Goal: Task Accomplishment & Management: Manage account settings

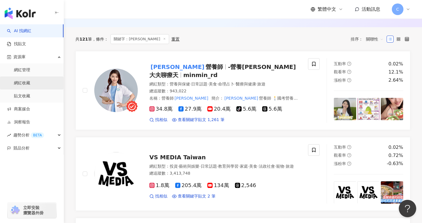
click at [24, 82] on link "網紅收藏" at bounding box center [22, 83] width 16 height 6
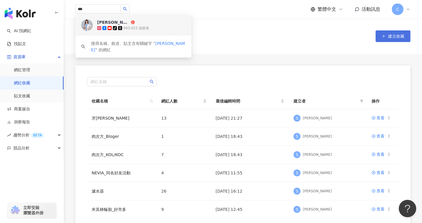
click at [380, 32] on button "建立收藏" at bounding box center [392, 36] width 35 height 12
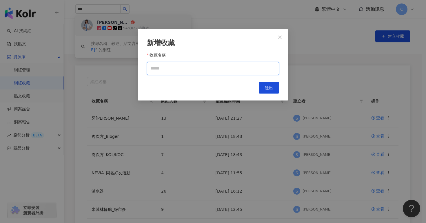
click at [207, 70] on input "收藏名稱" at bounding box center [213, 68] width 132 height 13
type input "******"
click at [275, 88] on button "送出" at bounding box center [269, 88] width 20 height 12
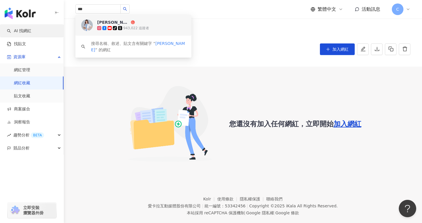
click at [31, 34] on link "AI 找網紅" at bounding box center [19, 31] width 24 height 6
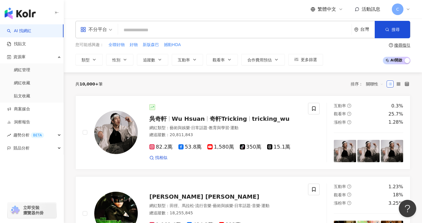
scroll to position [0, 0]
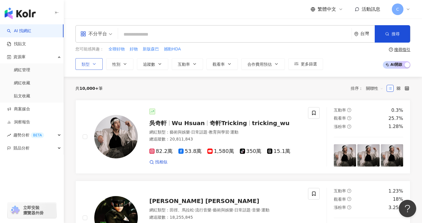
click at [92, 64] on icon "button" at bounding box center [94, 64] width 5 height 5
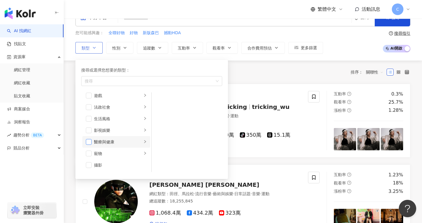
scroll to position [107, 0]
click at [89, 143] on span "button" at bounding box center [89, 144] width 6 height 6
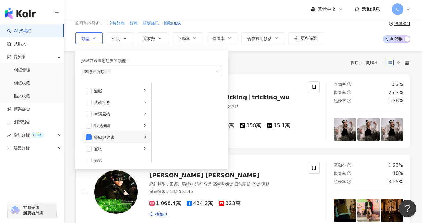
scroll to position [108, 0]
click at [127, 135] on div "醫療與健康" at bounding box center [118, 133] width 48 height 6
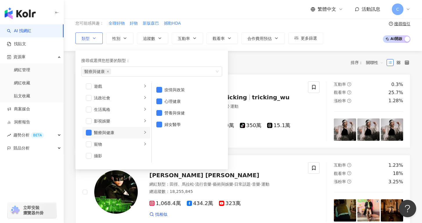
click at [132, 134] on div "醫療與健康" at bounding box center [118, 133] width 48 height 6
click at [180, 138] on ul "疫情與政策 心理健康 營養與保健 婦女醫學" at bounding box center [187, 123] width 70 height 80
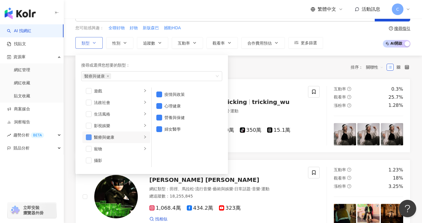
click at [89, 135] on span "button" at bounding box center [89, 137] width 6 height 6
click at [92, 135] on li "醫療與健康" at bounding box center [116, 138] width 68 height 12
click at [90, 138] on span "button" at bounding box center [89, 137] width 6 height 6
click at [242, 65] on div "共 10,000+ 筆 排序： 關聯性" at bounding box center [242, 67] width 335 height 9
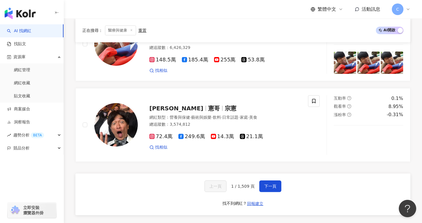
scroll to position [933, 0]
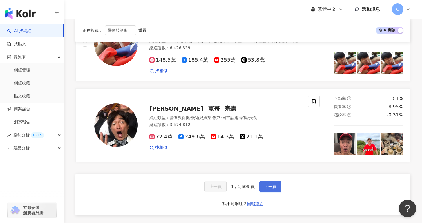
click at [269, 184] on span "下一頁" at bounding box center [270, 186] width 12 height 5
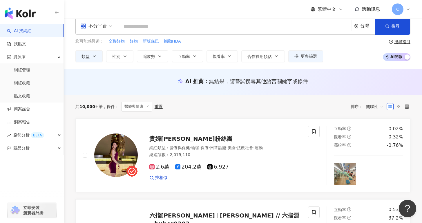
scroll to position [0, 0]
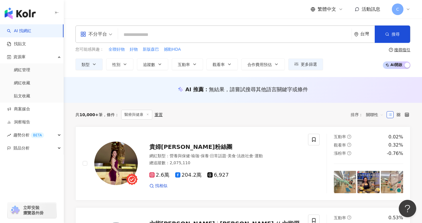
click at [169, 36] on input "search" at bounding box center [234, 34] width 229 height 11
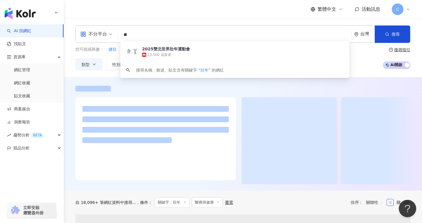
type input "**"
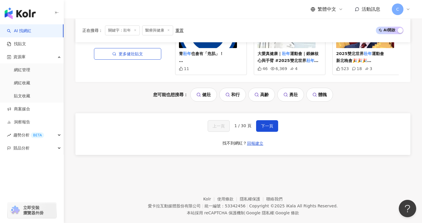
scroll to position [1233, 0]
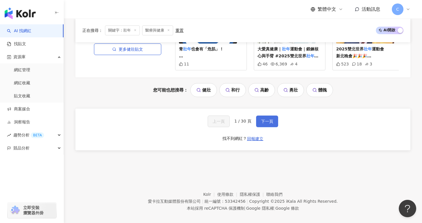
click at [271, 123] on span "下一頁" at bounding box center [267, 121] width 12 height 5
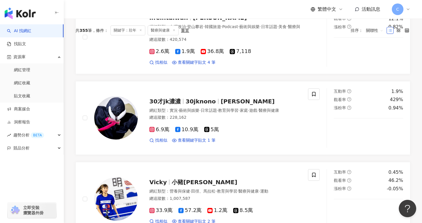
scroll to position [25, 0]
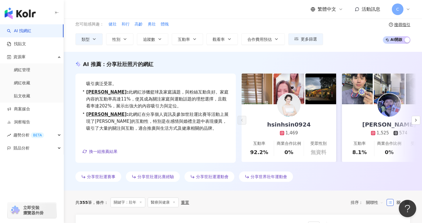
click at [174, 203] on icon at bounding box center [173, 202] width 3 height 3
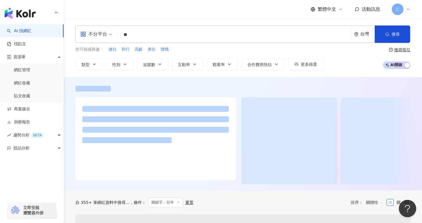
click at [177, 203] on line at bounding box center [177, 201] width 1 height 1
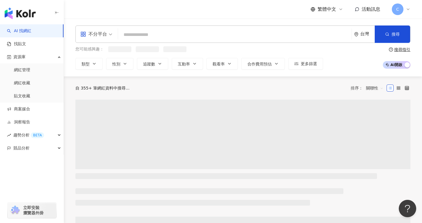
click at [133, 37] on input "search" at bounding box center [234, 34] width 229 height 11
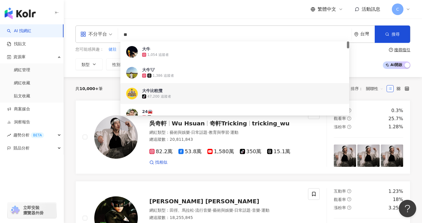
type input "*"
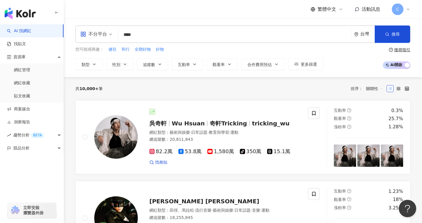
type input "***"
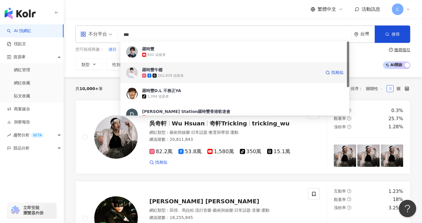
click at [191, 69] on span "羅時豐牛棚" at bounding box center [231, 70] width 179 height 6
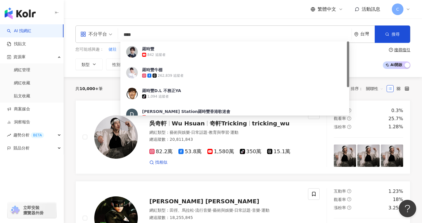
type input "***"
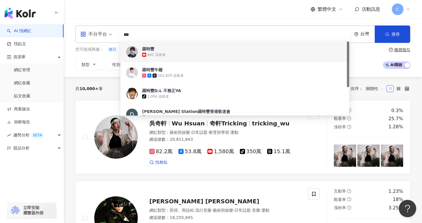
click at [198, 47] on span "羅時豐" at bounding box center [231, 49] width 179 height 6
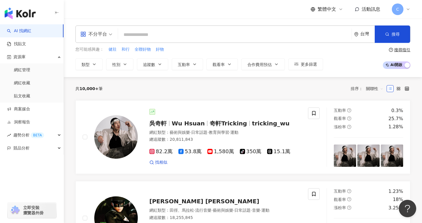
click at [205, 34] on input "search" at bounding box center [234, 34] width 229 height 11
type input "***"
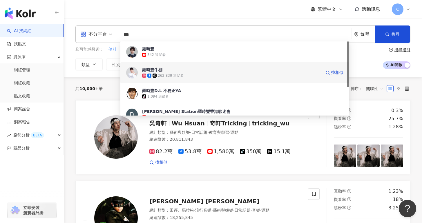
click at [216, 72] on span "羅時豐牛棚" at bounding box center [231, 70] width 179 height 6
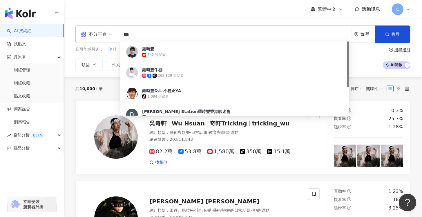
type input "***"
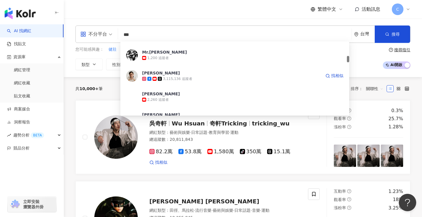
scroll to position [163, 0]
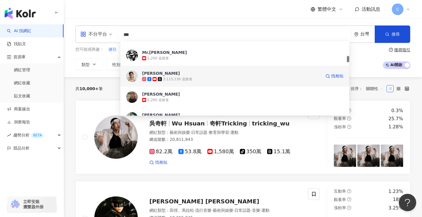
click at [189, 75] on span "詹姆士" at bounding box center [231, 73] width 179 height 6
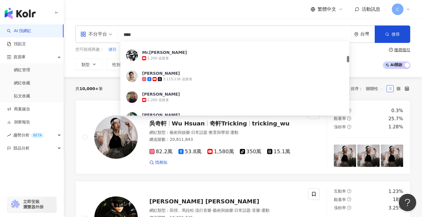
type input "***"
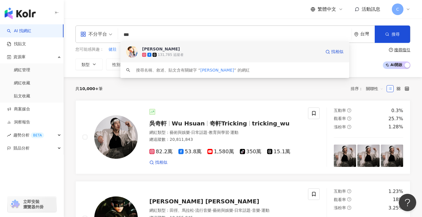
click at [205, 56] on div "131,785 追蹤者" at bounding box center [231, 55] width 179 height 6
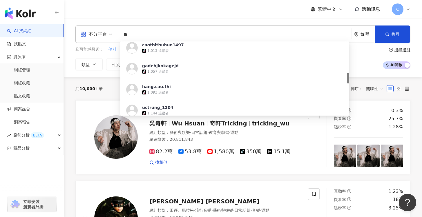
scroll to position [218, 0]
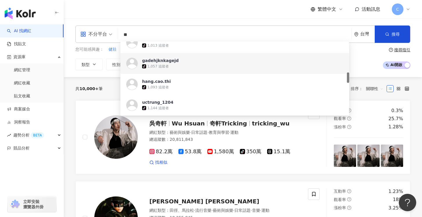
type input "*"
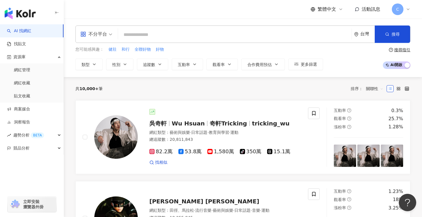
paste input "**********"
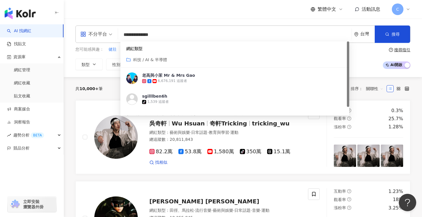
drag, startPoint x: 167, startPoint y: 35, endPoint x: 128, endPoint y: 32, distance: 39.0
click at [128, 32] on input "**********" at bounding box center [234, 34] width 229 height 11
type input "*"
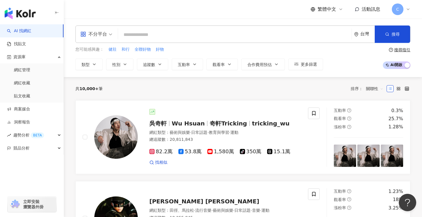
paste input "********"
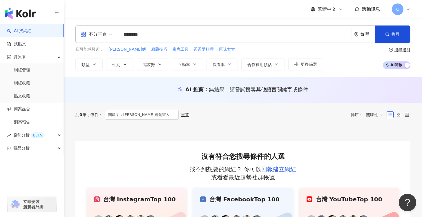
click at [194, 35] on input "********" at bounding box center [234, 34] width 229 height 11
type input "****"
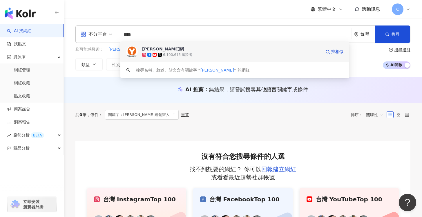
click at [211, 50] on span "楊桃美食網" at bounding box center [231, 49] width 179 height 6
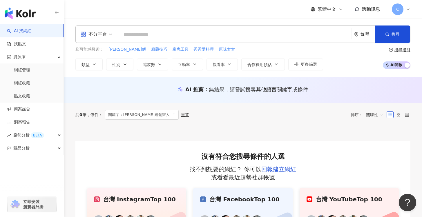
paste input "****"
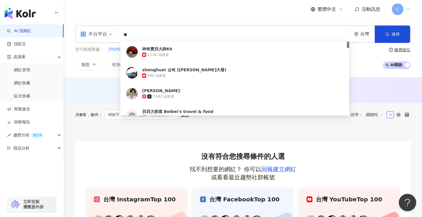
type input "*"
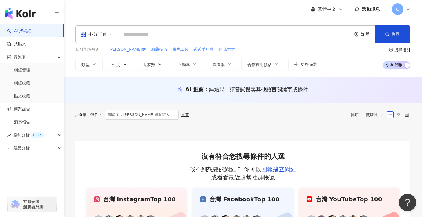
paste input "****"
type input "****"
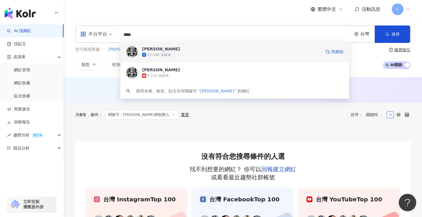
click at [161, 58] on div "波波大叔 12,544 追蹤者 找相似" at bounding box center [234, 51] width 229 height 21
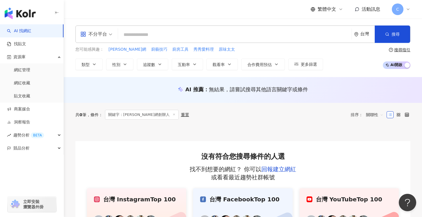
click at [141, 34] on input "search" at bounding box center [234, 34] width 229 height 11
paste input "**"
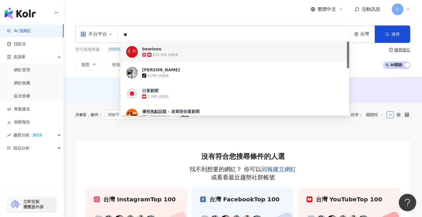
type input "*"
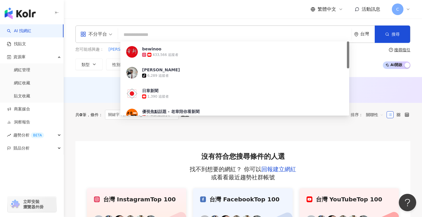
paste input "****"
type input "****"
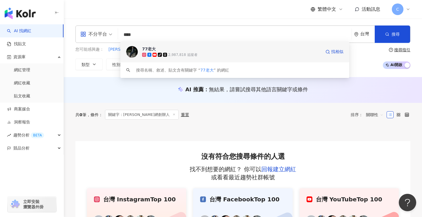
click at [178, 50] on span "77老大" at bounding box center [231, 49] width 179 height 6
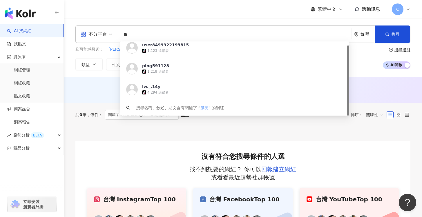
type input "*"
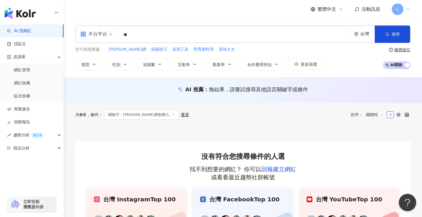
type input "*"
type input "***"
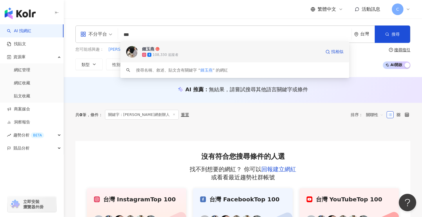
click at [212, 51] on span "鍾玉燕" at bounding box center [231, 49] width 179 height 6
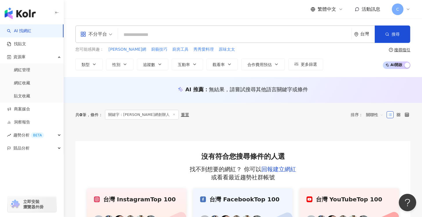
click at [139, 39] on input "search" at bounding box center [234, 34] width 229 height 11
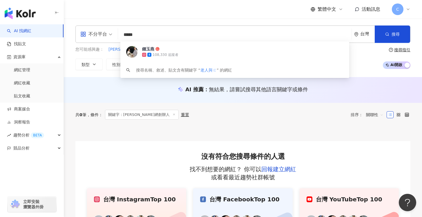
type input "****"
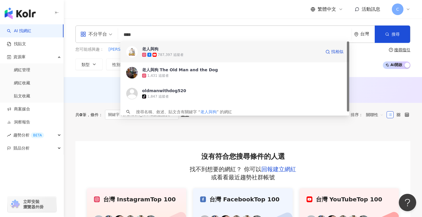
click at [193, 53] on div "787,397 追蹤者" at bounding box center [231, 55] width 179 height 6
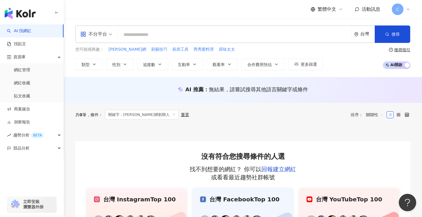
click at [165, 41] on div "不分平台 台灣 搜尋 4a4b5e81-563b-49a5-a2ea-50fe2f2b0fd7 老人與狗 787,397 追蹤者 老人與狗 The Old M…" at bounding box center [242, 33] width 335 height 17
click at [166, 39] on input "search" at bounding box center [234, 34] width 229 height 11
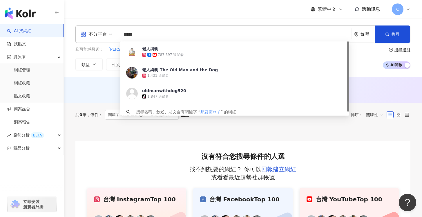
type input "****"
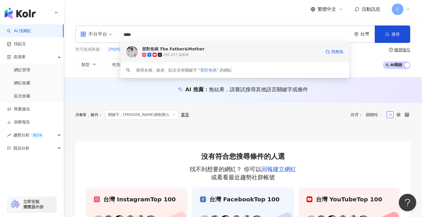
click at [205, 52] on div "282,037 追蹤者" at bounding box center [231, 55] width 179 height 6
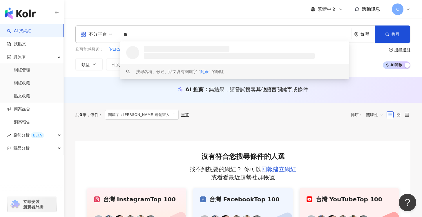
drag, startPoint x: 171, startPoint y: 74, endPoint x: 168, endPoint y: 77, distance: 3.7
click at [171, 74] on div "搜尋名稱、敘述、貼文含有關鍵字 “ 阿嬤 ” 的網紅" at bounding box center [180, 71] width 88 height 6
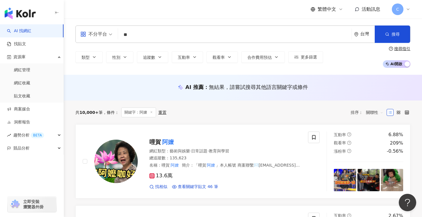
click at [196, 115] on div "共 10,000+ 筆 條件 ： 關鍵字：阿嬤 重置 排序： 關聯性" at bounding box center [242, 112] width 335 height 10
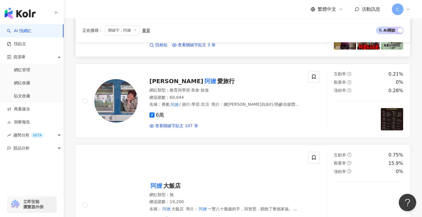
scroll to position [525, 0]
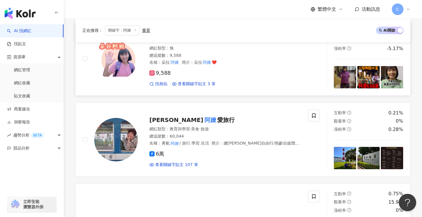
click at [256, 123] on div "Lucas 阿嬤 愛旅行" at bounding box center [225, 120] width 152 height 8
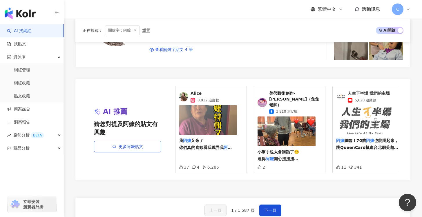
scroll to position [1247, 0]
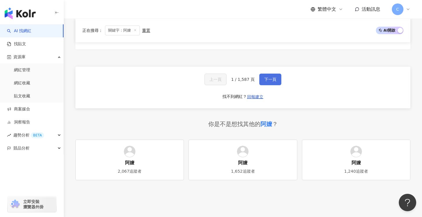
click at [265, 81] on button "下一頁" at bounding box center [270, 80] width 22 height 12
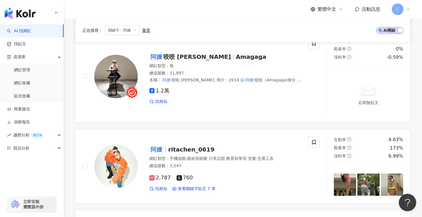
scroll to position [894, 0]
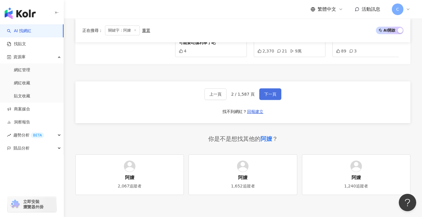
click at [275, 92] on span "下一頁" at bounding box center [270, 94] width 12 height 5
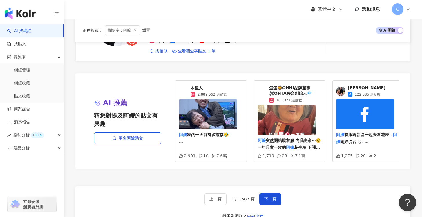
scroll to position [1027, 0]
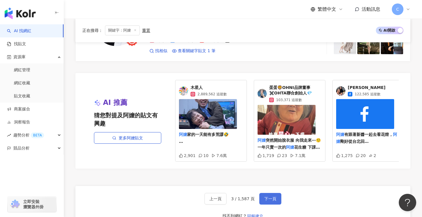
click at [272, 197] on button "下一頁" at bounding box center [270, 199] width 22 height 12
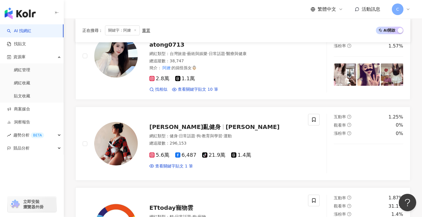
scroll to position [0, 0]
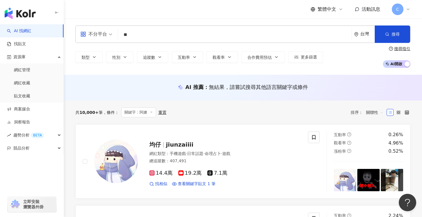
click at [183, 39] on input "**" at bounding box center [234, 34] width 229 height 11
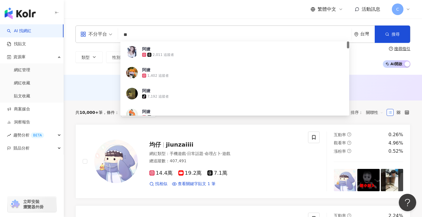
type input "*"
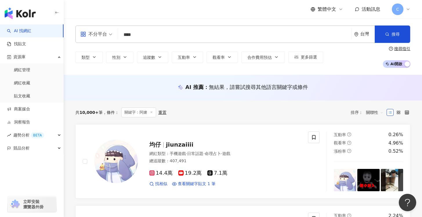
type input "**"
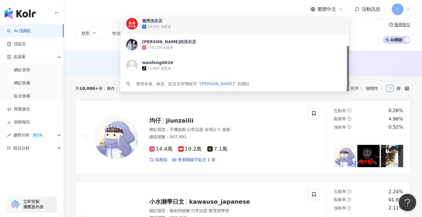
scroll to position [29, 0]
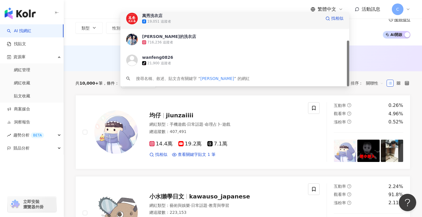
click at [191, 21] on div "19,051 追蹤者" at bounding box center [231, 22] width 179 height 6
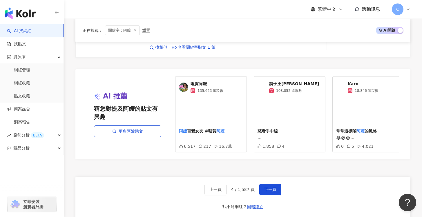
scroll to position [1110, 0]
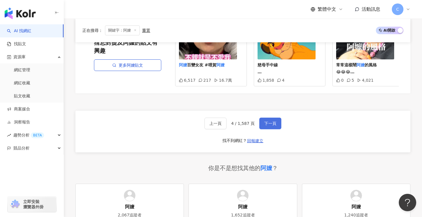
click at [277, 118] on button "下一頁" at bounding box center [270, 124] width 22 height 12
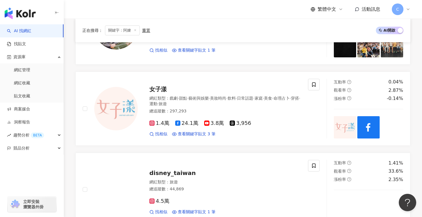
scroll to position [0, 0]
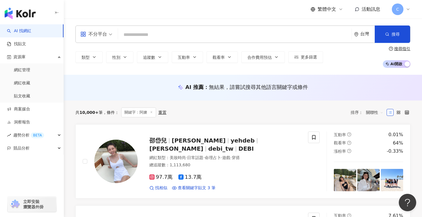
click at [177, 37] on input "search" at bounding box center [234, 34] width 229 height 11
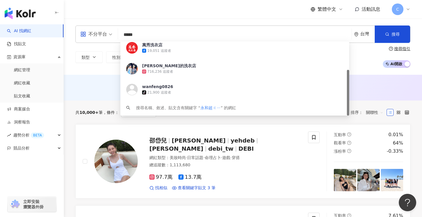
type input "****"
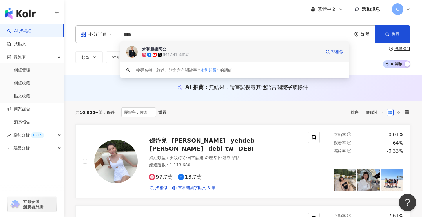
click at [193, 50] on span "永和超級阿公" at bounding box center [231, 49] width 179 height 6
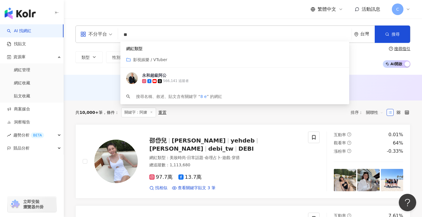
type input "*"
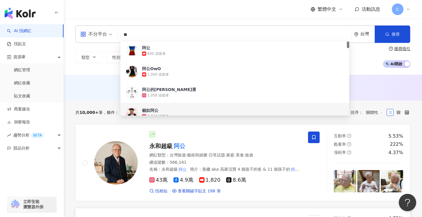
scroll to position [90, 0]
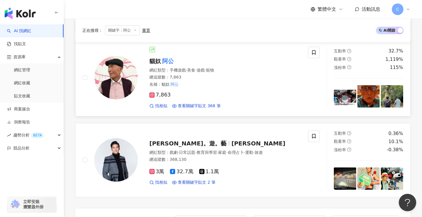
scroll to position [915, 0]
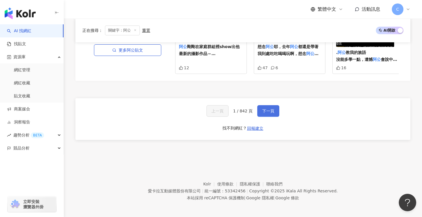
click at [273, 108] on button "下一頁" at bounding box center [268, 111] width 22 height 12
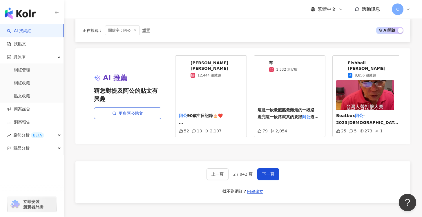
scroll to position [1084, 0]
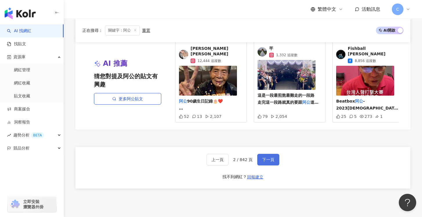
click at [275, 154] on button "下一頁" at bounding box center [268, 160] width 22 height 12
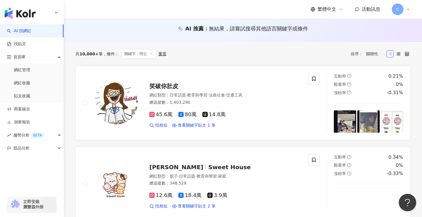
scroll to position [0, 0]
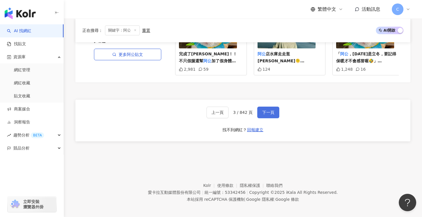
click at [271, 112] on button "下一頁" at bounding box center [268, 113] width 22 height 12
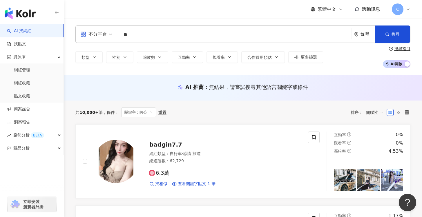
click at [184, 38] on input "**" at bounding box center [234, 34] width 229 height 11
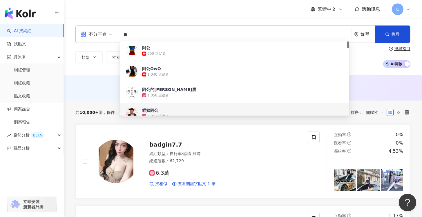
type input "*"
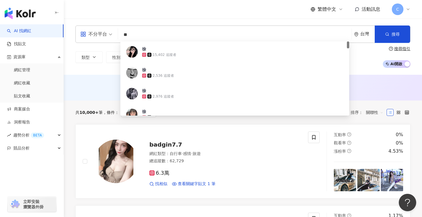
type input "**"
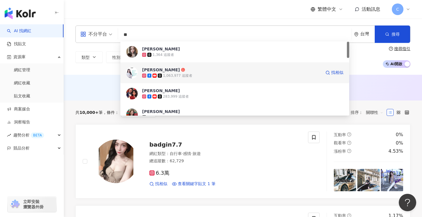
scroll to position [1, 0]
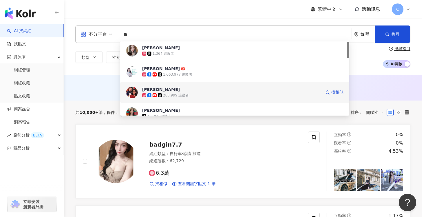
click at [195, 91] on span "徐薇老師" at bounding box center [231, 90] width 179 height 6
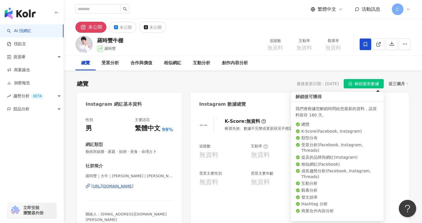
click at [351, 84] on icon "lock" at bounding box center [350, 84] width 4 height 4
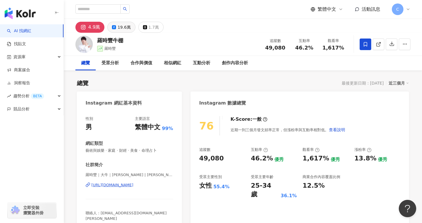
click at [114, 24] on button "19.6萬" at bounding box center [121, 27] width 28 height 11
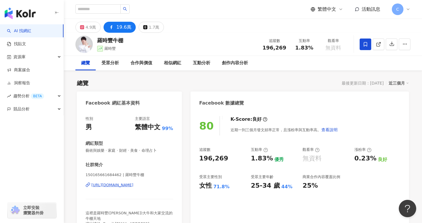
click at [368, 48] on span at bounding box center [365, 45] width 12 height 12
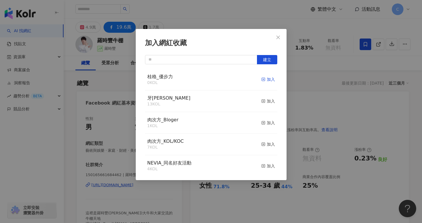
click at [262, 81] on div "加入" at bounding box center [268, 79] width 14 height 6
click at [279, 39] on icon "close" at bounding box center [278, 37] width 5 height 5
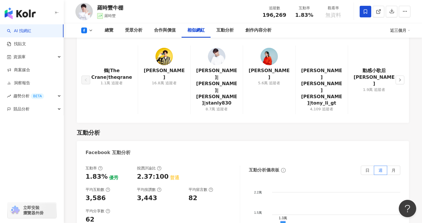
scroll to position [798, 0]
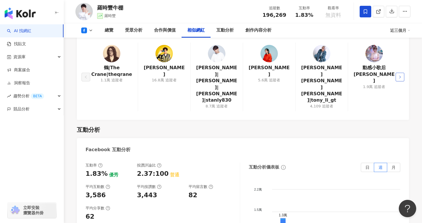
click at [400, 75] on icon "right" at bounding box center [399, 76] width 3 height 3
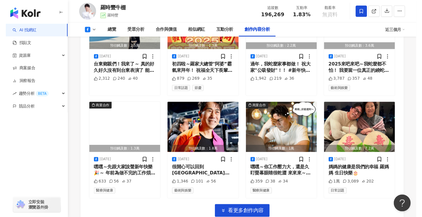
scroll to position [1691, 0]
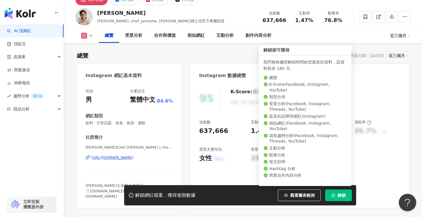
click at [338, 195] on span "解鎖" at bounding box center [341, 195] width 8 height 5
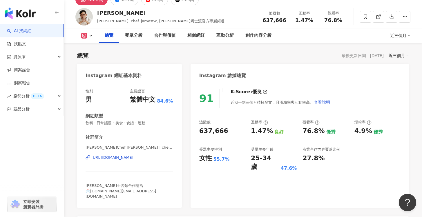
click at [255, 59] on div "總覽 最後更新日期：2025/9/9 近三個月" at bounding box center [243, 56] width 332 height 8
click at [363, 17] on icon at bounding box center [364, 16] width 3 height 4
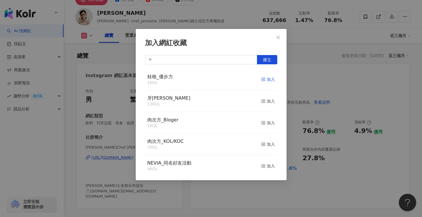
click at [261, 79] on icon "button" at bounding box center [263, 79] width 4 height 4
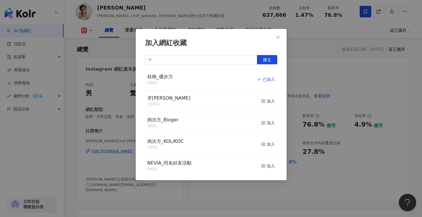
scroll to position [28, 0]
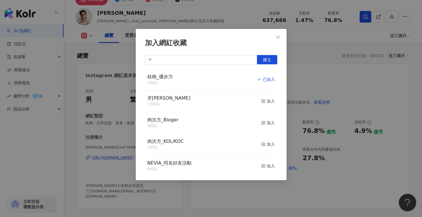
click at [316, 49] on div "加入網紅收藏 建立 桂格_優步力 2 KOL 已加入 牙周適 13 KOL 加入 肉次方_Bloger 1 KOL 加入 肉次方_KOL/KOC 7 KOL …" at bounding box center [211, 108] width 422 height 217
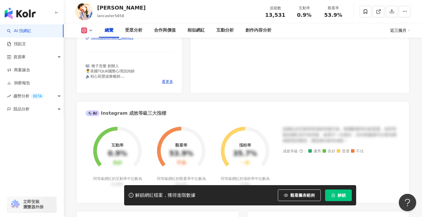
scroll to position [24, 0]
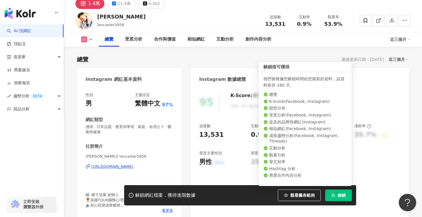
click at [326, 193] on button "解鎖" at bounding box center [338, 195] width 27 height 12
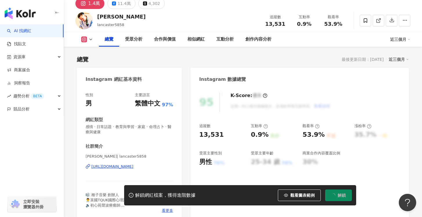
scroll to position [30, 0]
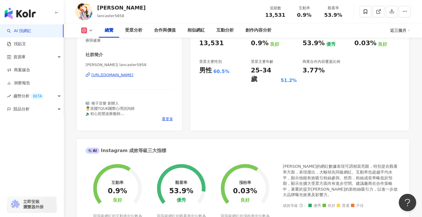
scroll to position [31, 0]
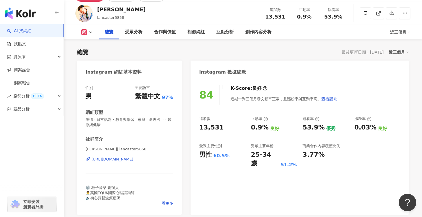
click at [88, 35] on div "總覽 受眾分析 合作與價值 相似網紅 互動分析 創作內容分析 近三個月" at bounding box center [242, 32] width 335 height 14
click at [90, 33] on icon at bounding box center [90, 32] width 5 height 5
click at [94, 57] on button "Facebook" at bounding box center [96, 56] width 35 height 8
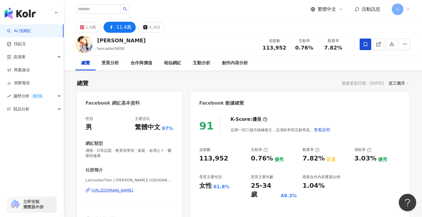
click at [364, 40] on span at bounding box center [365, 45] width 12 height 12
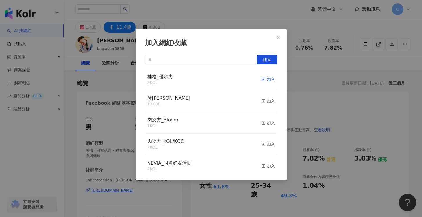
click at [264, 80] on div "加入" at bounding box center [268, 79] width 14 height 6
click at [281, 39] on span "Close" at bounding box center [278, 37] width 12 height 5
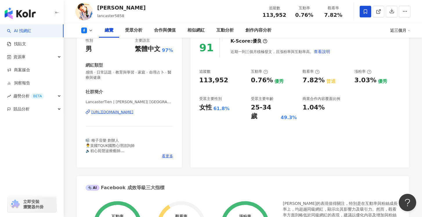
scroll to position [20, 0]
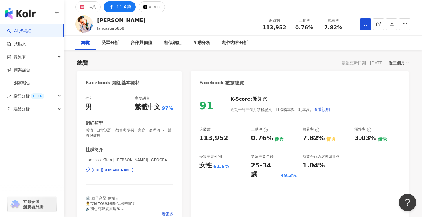
click at [133, 170] on div "https://www.facebook.com/372627656160550" at bounding box center [112, 169] width 42 height 5
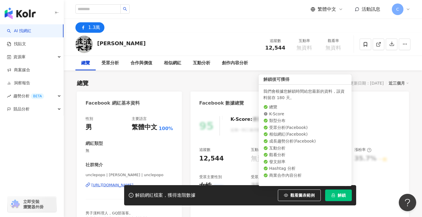
click at [338, 194] on span "解鎖" at bounding box center [341, 195] width 8 height 5
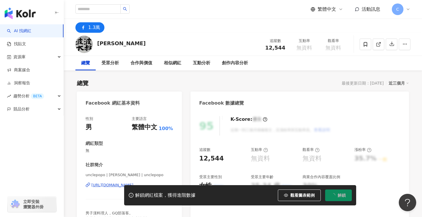
click at [114, 185] on div "[URL][DOMAIN_NAME]" at bounding box center [112, 185] width 42 height 5
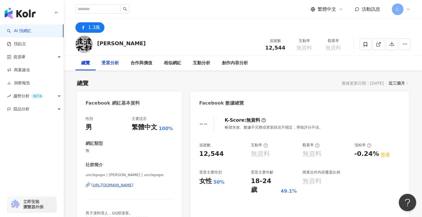
click at [119, 63] on div "受眾分析" at bounding box center [110, 63] width 29 height 14
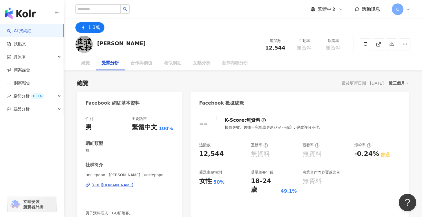
scroll to position [484, 0]
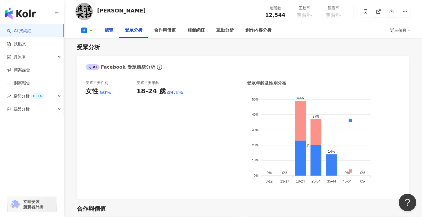
click at [109, 35] on div "總覽" at bounding box center [109, 30] width 20 height 14
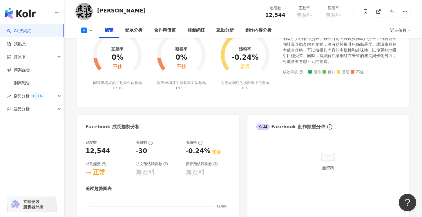
scroll to position [232, 0]
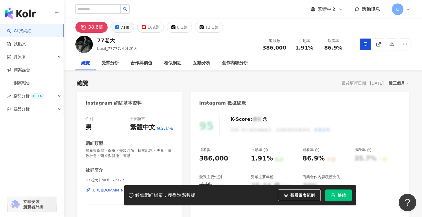
click at [117, 27] on icon at bounding box center [117, 27] width 4 height 4
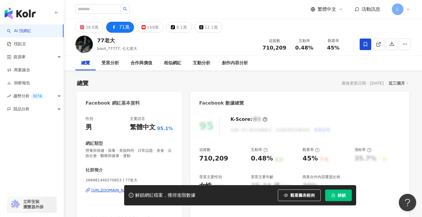
click at [366, 46] on icon at bounding box center [364, 44] width 3 height 4
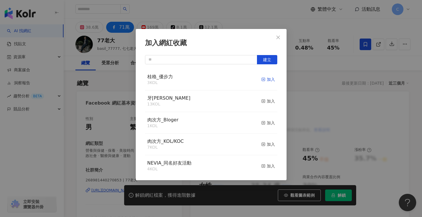
click at [265, 80] on div "加入" at bounding box center [268, 79] width 14 height 6
click at [277, 36] on icon "close" at bounding box center [278, 37] width 5 height 5
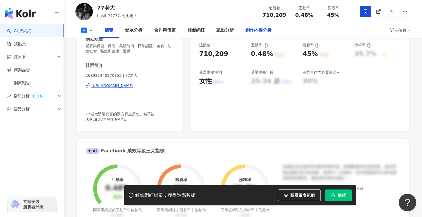
scroll to position [125, 0]
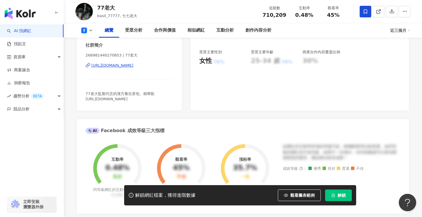
click at [133, 66] on div "https://www.facebook.com/268981440270853" at bounding box center [112, 65] width 42 height 5
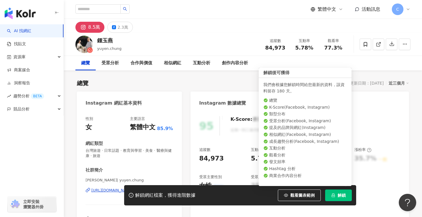
click at [335, 198] on button "解鎖" at bounding box center [338, 195] width 27 height 12
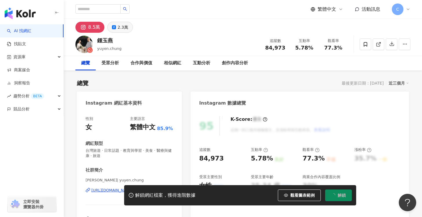
click at [110, 27] on button "2.3萬" at bounding box center [119, 27] width 25 height 11
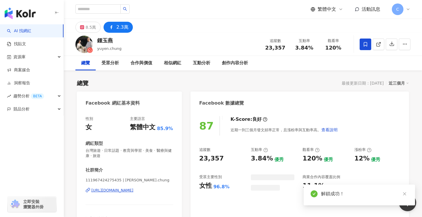
click at [369, 46] on span at bounding box center [365, 45] width 12 height 12
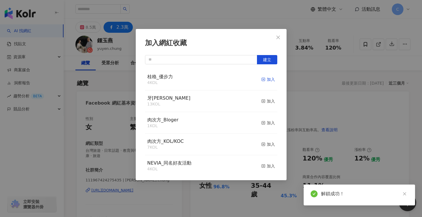
click at [264, 81] on div "加入" at bounding box center [268, 79] width 14 height 6
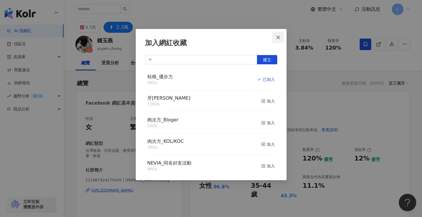
click at [276, 36] on icon "close" at bounding box center [278, 37] width 5 height 5
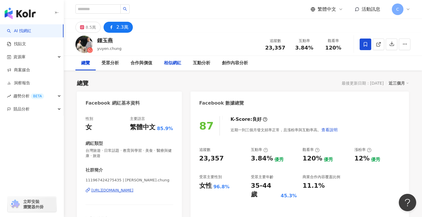
click at [169, 63] on div "相似網紅" at bounding box center [172, 63] width 17 height 7
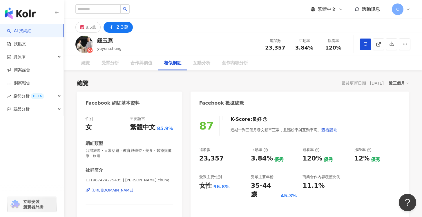
scroll to position [804, 0]
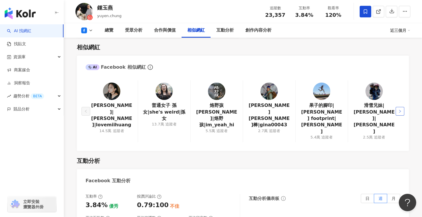
click at [402, 107] on button "button" at bounding box center [399, 111] width 9 height 9
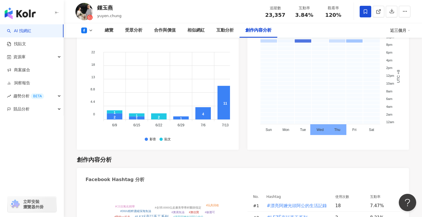
scroll to position [1604, 0]
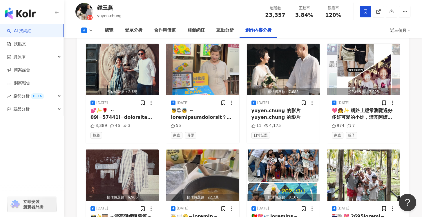
click at [366, 8] on span at bounding box center [365, 12] width 12 height 12
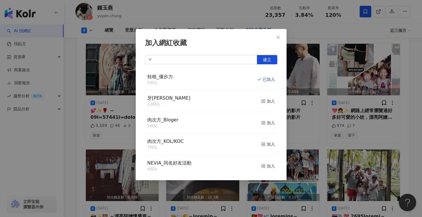
click at [288, 10] on div "加入網紅收藏 建立 桂格_優步力 5 KOL 已加入 牙周適 13 KOL 加入 肉次方_Bloger 1 KOL 加入 肉次方_KOL/KOC 7 KOL …" at bounding box center [211, 108] width 422 height 217
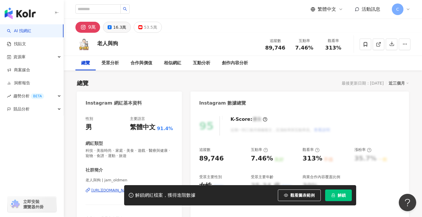
click at [122, 30] on div "16.3萬" at bounding box center [119, 27] width 13 height 8
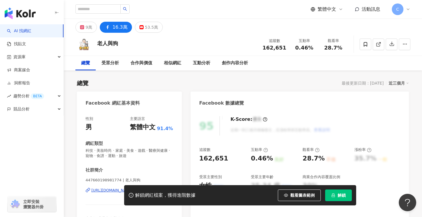
click at [338, 200] on button "解鎖" at bounding box center [338, 195] width 27 height 12
click at [368, 48] on span at bounding box center [365, 45] width 12 height 12
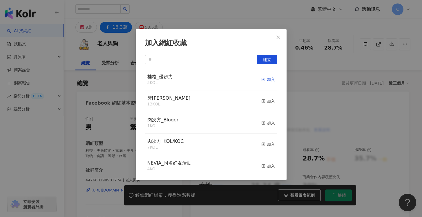
click at [265, 80] on div "加入" at bounding box center [268, 79] width 14 height 6
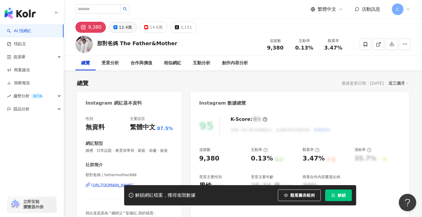
click at [121, 30] on div "12.4萬" at bounding box center [125, 27] width 13 height 8
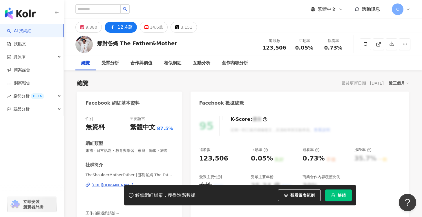
drag, startPoint x: 331, startPoint y: 197, endPoint x: 260, endPoint y: 133, distance: 95.2
click at [331, 197] on icon "lock" at bounding box center [333, 195] width 4 height 4
click at [362, 47] on span at bounding box center [365, 45] width 12 height 12
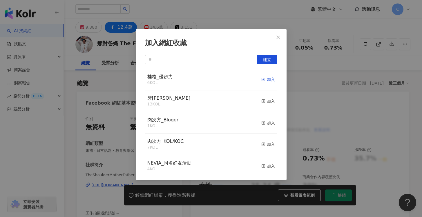
click at [261, 80] on icon "button" at bounding box center [263, 79] width 4 height 4
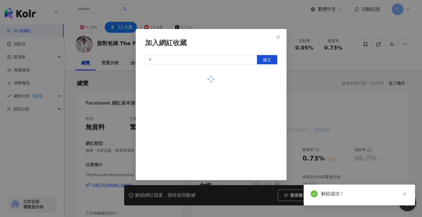
click at [327, 82] on div "加入網紅收藏 建立" at bounding box center [211, 108] width 422 height 217
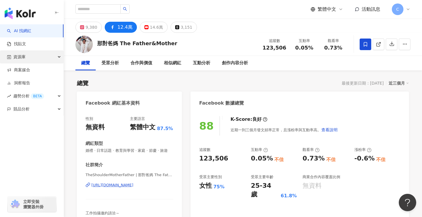
click at [52, 57] on div "資源庫" at bounding box center [31, 56] width 63 height 13
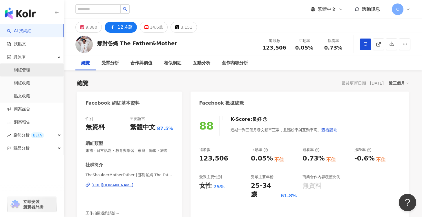
click at [30, 73] on link "網紅管理" at bounding box center [22, 70] width 16 height 6
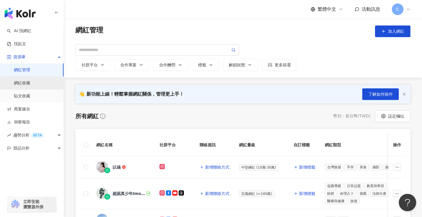
click at [30, 84] on link "網紅收藏" at bounding box center [22, 83] width 16 height 6
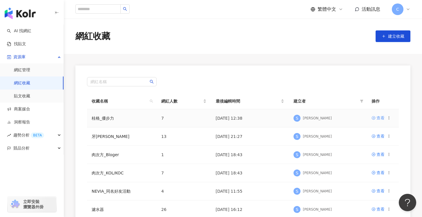
click at [375, 119] on link "查看" at bounding box center [377, 118] width 13 height 6
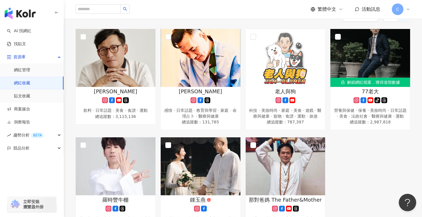
scroll to position [66, 0]
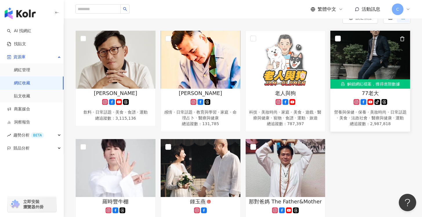
click at [381, 102] on icon at bounding box center [384, 102] width 6 height 6
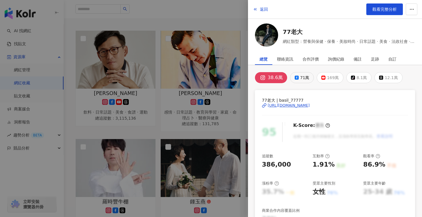
click at [300, 82] on button "71萬" at bounding box center [302, 77] width 24 height 11
click at [309, 104] on div "https://www.facebook.com/268981440270853" at bounding box center [288, 105] width 42 height 5
click at [234, 23] on div at bounding box center [211, 108] width 422 height 217
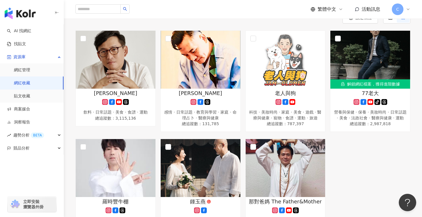
click at [349, 165] on div "詹姆士 飲料 · 日常話題 · 美食 · 食譜 · 運動 總追蹤數 ： 3,115,136 田定豐 感情 · 日常話題 · 教育與學習 · 家庭 · 命理占卜…" at bounding box center [242, 135] width 339 height 210
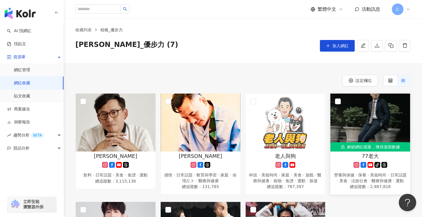
scroll to position [0, 0]
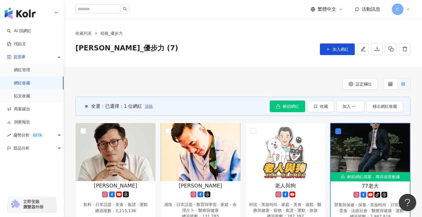
click at [151, 107] on span "清除" at bounding box center [149, 106] width 8 height 5
click at [380, 108] on span "移出網紅收藏" at bounding box center [384, 106] width 24 height 5
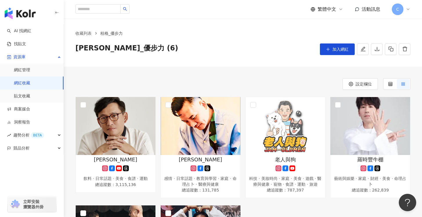
click at [235, 56] on div "收藏列表 桂格_優步力 桂格_優步力 (6) 加入網紅" at bounding box center [243, 43] width 358 height 48
click at [374, 51] on icon "download" at bounding box center [376, 48] width 5 height 5
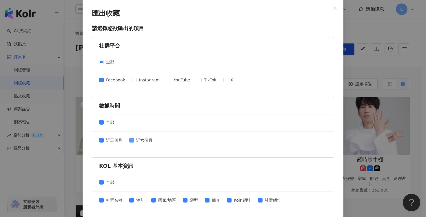
click at [134, 140] on span "近六個月" at bounding box center [144, 140] width 21 height 6
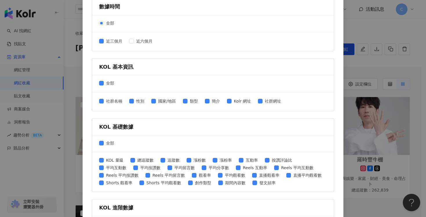
scroll to position [139, 0]
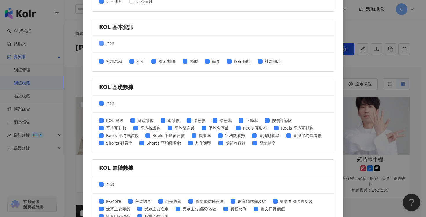
click at [104, 43] on span "全部" at bounding box center [110, 43] width 13 height 6
click at [100, 63] on span at bounding box center [101, 61] width 5 height 5
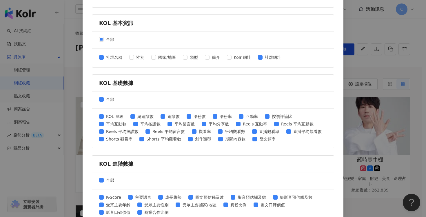
scroll to position [156, 0]
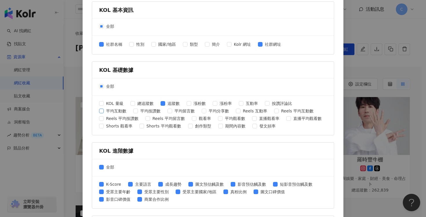
click at [104, 110] on span "平均互動數" at bounding box center [116, 111] width 25 height 6
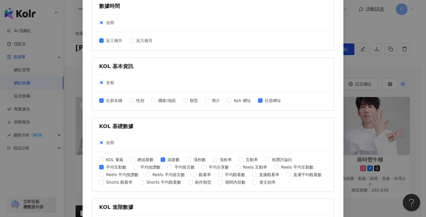
scroll to position [233, 0]
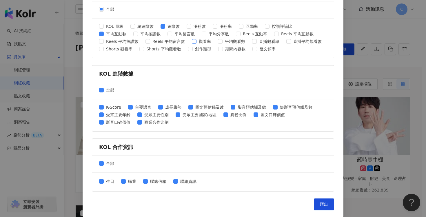
click at [199, 40] on span "觀看率" at bounding box center [204, 41] width 17 height 6
click at [105, 92] on span "全部" at bounding box center [110, 90] width 13 height 6
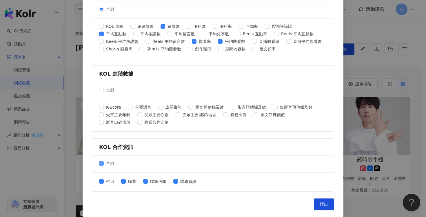
click at [99, 166] on label "全部" at bounding box center [107, 163] width 17 height 6
click at [322, 201] on button "匯出" at bounding box center [324, 204] width 20 height 12
click at [243, 28] on span "互動率" at bounding box center [251, 26] width 17 height 6
click at [325, 206] on span "匯出" at bounding box center [324, 204] width 8 height 5
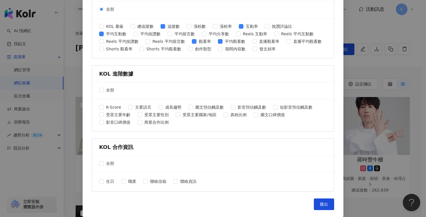
click at [301, 6] on div "全部" at bounding box center [213, 9] width 242 height 17
click at [357, 77] on div "匯出收藏 請選擇您欲匯出的項目 社群平台 全部 Facebook Instagram YouTube TikTok X 數據時間 全部 近三個月 近六個月 K…" at bounding box center [213, 108] width 426 height 217
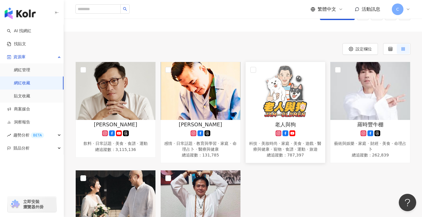
scroll to position [30, 0]
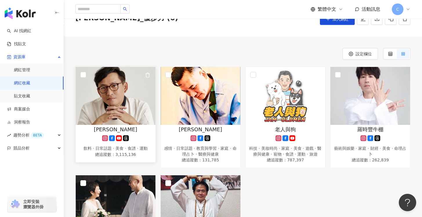
click at [147, 121] on img at bounding box center [116, 96] width 80 height 58
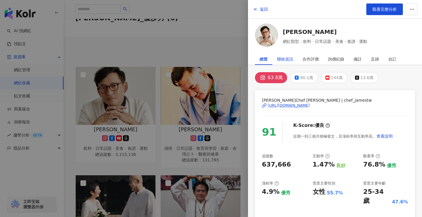
click at [286, 60] on div "聯絡資訊" at bounding box center [285, 59] width 16 height 12
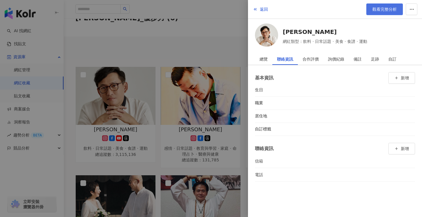
click at [382, 11] on span "觀看完整分析" at bounding box center [384, 9] width 24 height 5
click at [245, 27] on div at bounding box center [211, 108] width 422 height 217
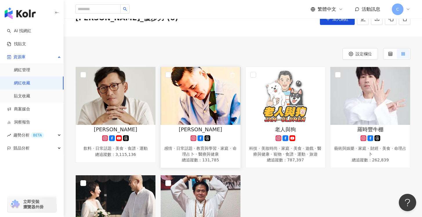
click at [197, 100] on img at bounding box center [201, 96] width 80 height 58
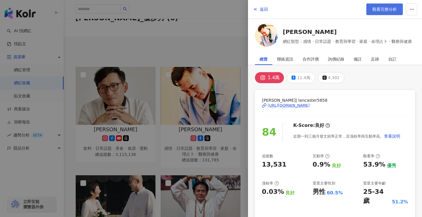
click at [374, 11] on span "觀看完整分析" at bounding box center [384, 9] width 24 height 5
click at [209, 44] on div at bounding box center [211, 108] width 422 height 217
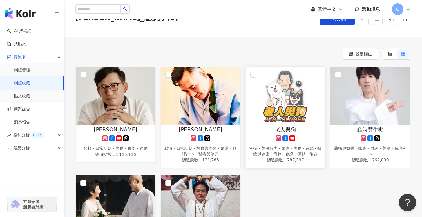
click at [287, 99] on img at bounding box center [285, 96] width 80 height 58
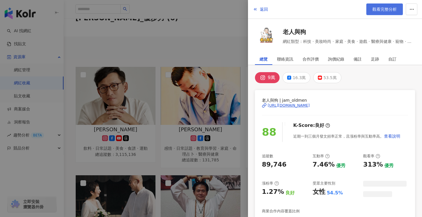
click at [379, 9] on span "觀看完整分析" at bounding box center [384, 9] width 24 height 5
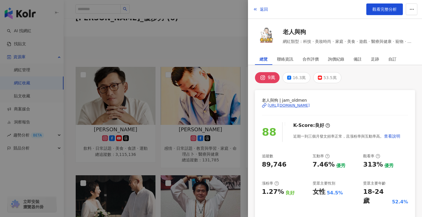
click at [216, 119] on div at bounding box center [211, 108] width 422 height 217
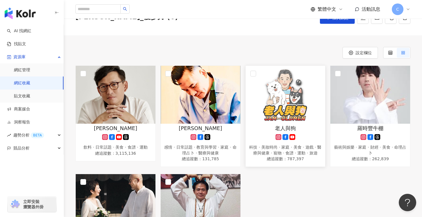
scroll to position [31, 0]
click at [368, 102] on img at bounding box center [370, 95] width 80 height 58
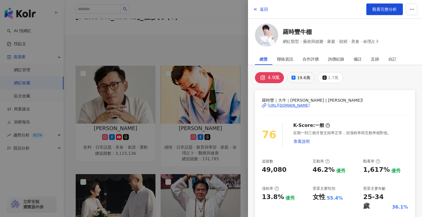
click at [303, 76] on div "19.6萬" at bounding box center [303, 78] width 13 height 8
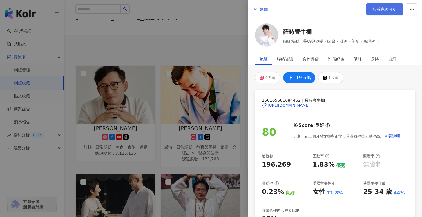
click at [375, 9] on span "觀看完整分析" at bounding box center [384, 9] width 24 height 5
click at [196, 70] on div at bounding box center [211, 108] width 422 height 217
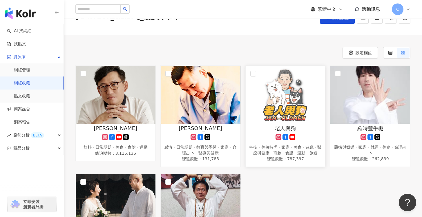
click at [282, 121] on img at bounding box center [285, 95] width 80 height 58
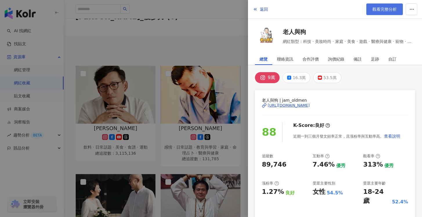
click at [379, 14] on link "觀看完整分析" at bounding box center [384, 9] width 37 height 12
click at [223, 32] on div at bounding box center [211, 108] width 422 height 217
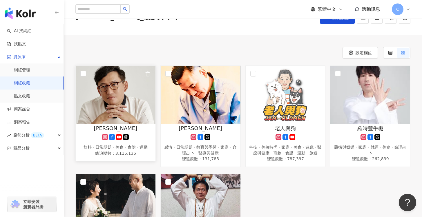
click at [130, 105] on img at bounding box center [116, 95] width 80 height 58
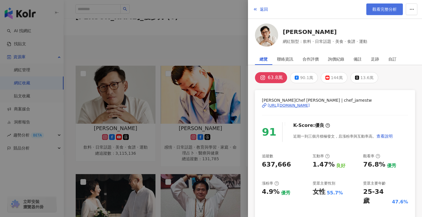
click at [382, 10] on span "觀看完整分析" at bounding box center [384, 9] width 24 height 5
click at [234, 150] on div at bounding box center [211, 108] width 422 height 217
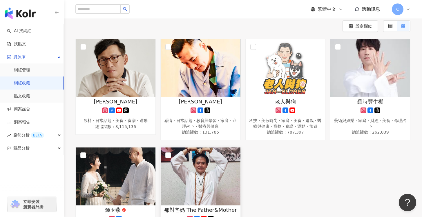
scroll to position [83, 0]
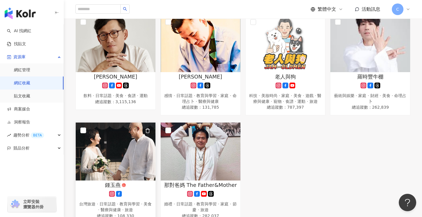
click at [146, 163] on img at bounding box center [116, 152] width 80 height 58
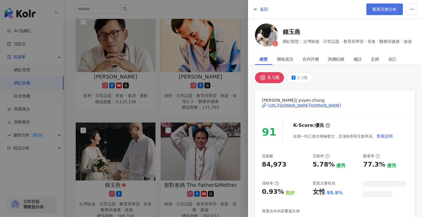
click at [386, 8] on span "觀看完整分析" at bounding box center [384, 9] width 24 height 5
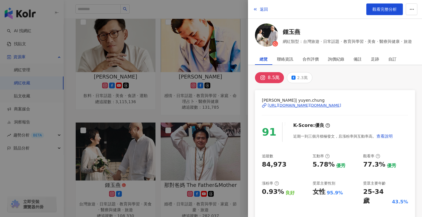
click at [216, 104] on div at bounding box center [211, 108] width 422 height 217
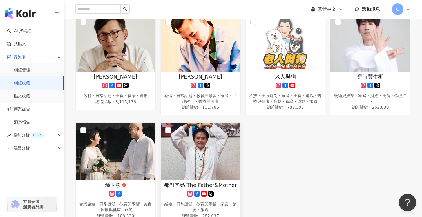
click at [211, 156] on img at bounding box center [201, 152] width 80 height 58
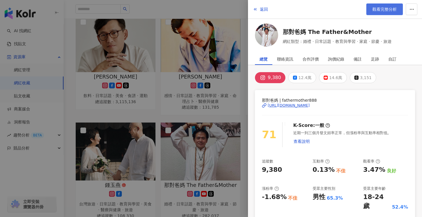
click at [380, 12] on link "觀看完整分析" at bounding box center [384, 9] width 37 height 12
click at [208, 56] on div at bounding box center [211, 108] width 422 height 217
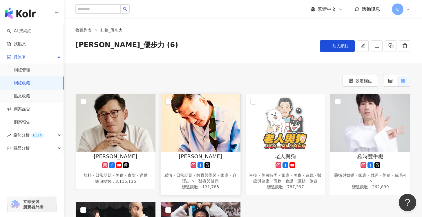
scroll to position [0, 0]
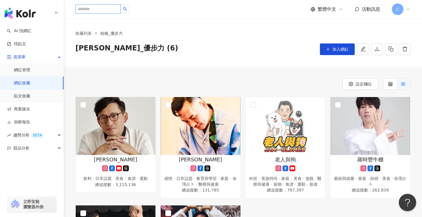
click at [111, 12] on input "search" at bounding box center [97, 8] width 45 height 9
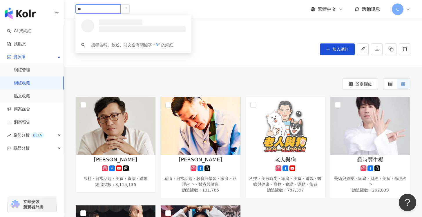
type input "*"
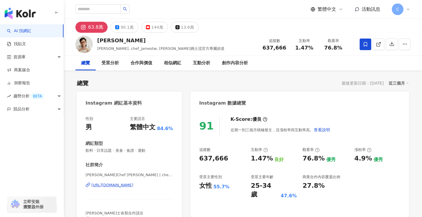
click at [116, 25] on icon at bounding box center [117, 27] width 4 height 4
click at [120, 32] on button "90.1萬" at bounding box center [124, 27] width 28 height 11
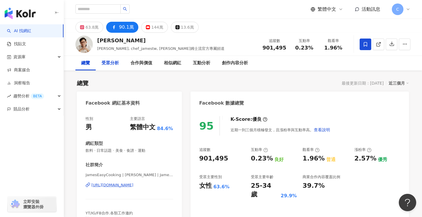
click at [114, 65] on div "受眾分析" at bounding box center [109, 63] width 17 height 7
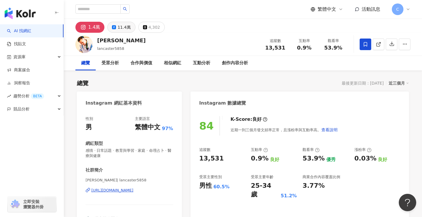
click at [127, 25] on div "11.4萬" at bounding box center [123, 27] width 13 height 8
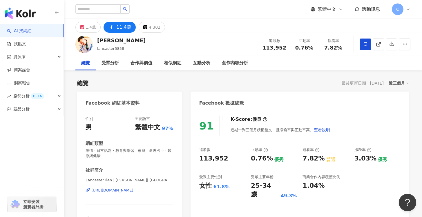
click at [108, 67] on div "受眾分析" at bounding box center [110, 63] width 29 height 14
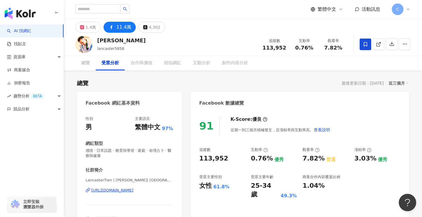
scroll to position [494, 0]
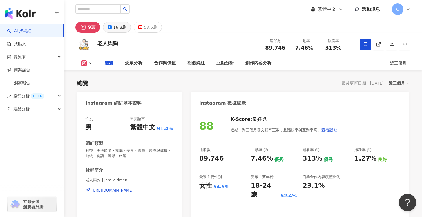
click at [121, 24] on div "16.3萬" at bounding box center [119, 27] width 13 height 8
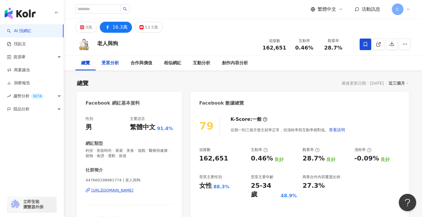
click at [121, 67] on div "受眾分析" at bounding box center [110, 63] width 29 height 14
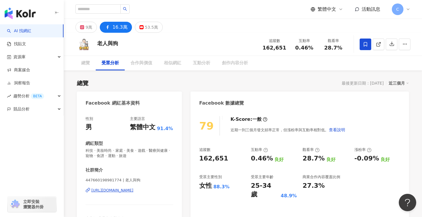
scroll to position [490, 0]
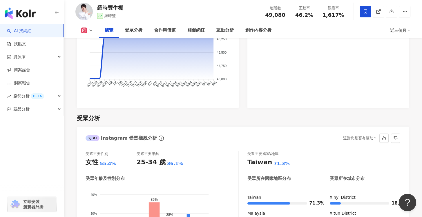
scroll to position [423, 0]
click at [90, 29] on icon at bounding box center [90, 30] width 5 height 5
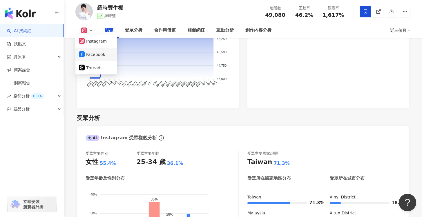
click at [98, 55] on button "Facebook" at bounding box center [96, 54] width 35 height 8
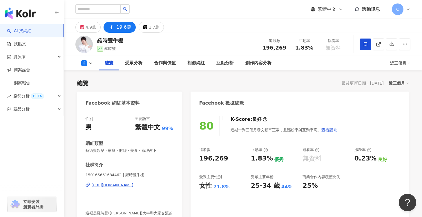
click at [165, 182] on div "150165661684462 | 羅時豐牛棚 [URL][DOMAIN_NAME]" at bounding box center [128, 189] width 87 height 34
click at [133, 185] on div "[URL][DOMAIN_NAME]" at bounding box center [112, 185] width 42 height 5
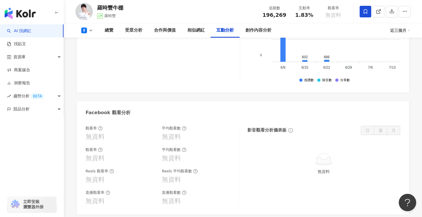
scroll to position [998, 0]
click at [127, 33] on div "受眾分析" at bounding box center [133, 30] width 17 height 7
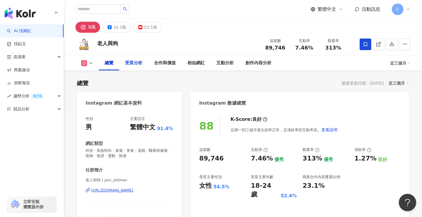
click at [112, 28] on button "16.3萬" at bounding box center [117, 27] width 28 height 11
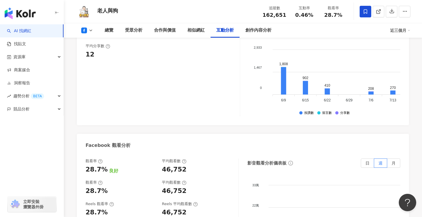
scroll to position [1068, 0]
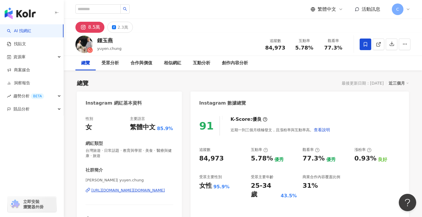
click at [116, 25] on button "2.3萬" at bounding box center [119, 27] width 25 height 11
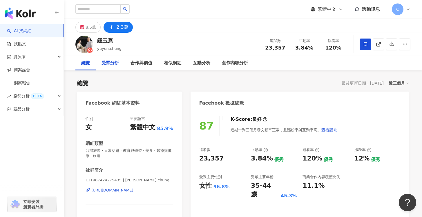
click at [114, 60] on div "受眾分析" at bounding box center [109, 63] width 17 height 7
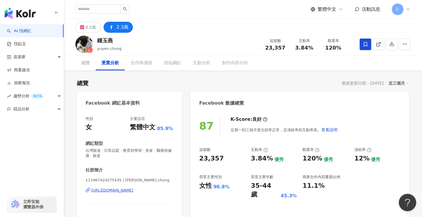
scroll to position [484, 0]
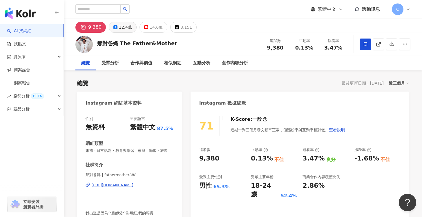
click at [122, 29] on div "12.4萬" at bounding box center [125, 27] width 13 height 8
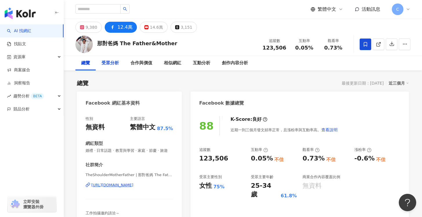
click at [116, 64] on div "受眾分析" at bounding box center [109, 63] width 17 height 7
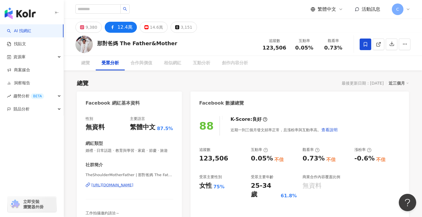
scroll to position [495, 0]
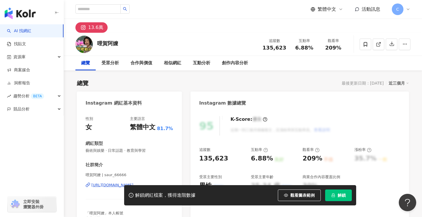
click at [341, 194] on span "解鎖" at bounding box center [341, 195] width 8 height 5
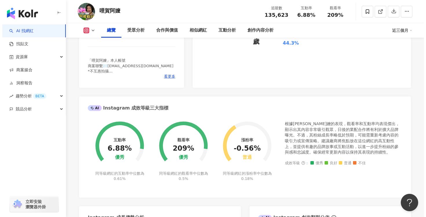
scroll to position [152, 0]
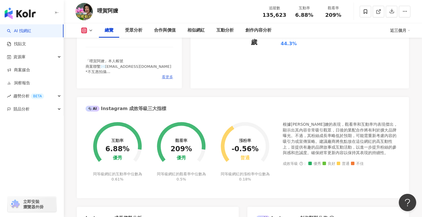
click at [166, 78] on span "看更多" at bounding box center [167, 76] width 11 height 5
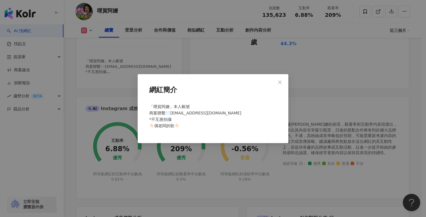
click at [107, 94] on div "網紅簡介 「哩賀阿嬤」本人帳號 商案聯繫✉️chin8012300@gmail.com *不互惠拍攝 👇🏻偶老闆的歌👇🏻" at bounding box center [213, 108] width 426 height 217
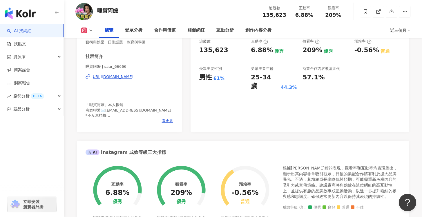
scroll to position [65, 0]
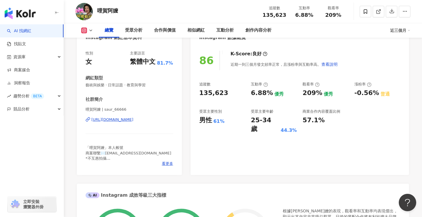
click at [117, 121] on div "https://www.instagram.com/saur_66666/" at bounding box center [112, 119] width 42 height 5
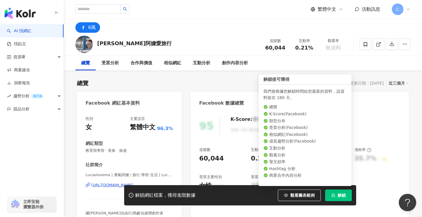
click at [336, 197] on button "解鎖" at bounding box center [338, 195] width 27 height 12
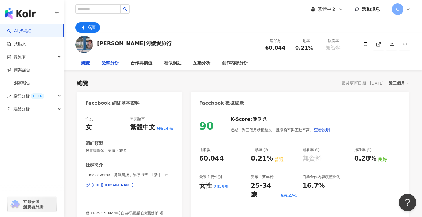
click at [104, 64] on div "受眾分析" at bounding box center [109, 63] width 17 height 7
click at [133, 187] on div "https://www.facebook.com/566619346876489" at bounding box center [112, 185] width 42 height 5
click at [363, 43] on icon at bounding box center [364, 44] width 3 height 4
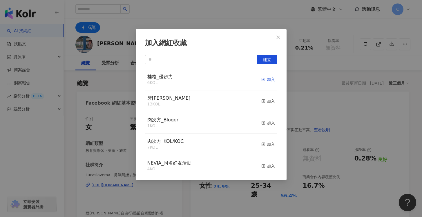
click at [264, 79] on div "加入" at bounding box center [268, 79] width 14 height 6
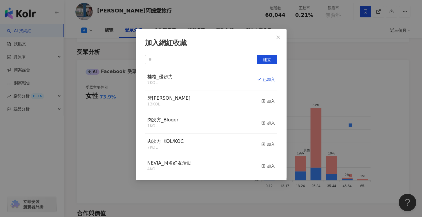
click at [277, 38] on icon "close" at bounding box center [278, 37] width 5 height 5
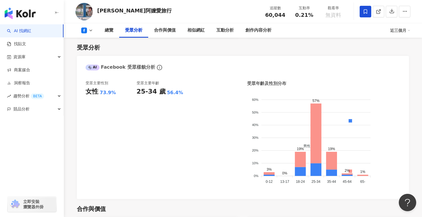
click at [84, 10] on img at bounding box center [83, 11] width 17 height 17
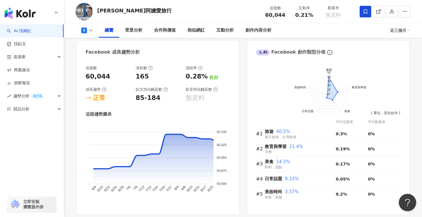
scroll to position [0, 0]
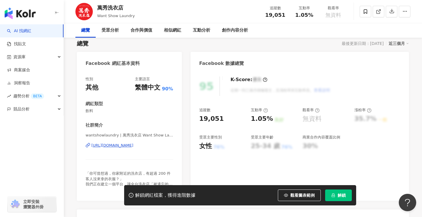
scroll to position [52, 0]
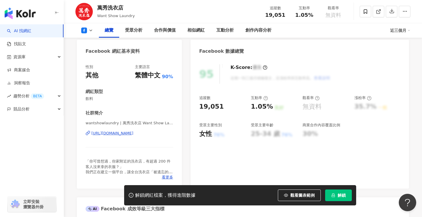
click at [133, 135] on div "[URL][DOMAIN_NAME]" at bounding box center [112, 133] width 42 height 5
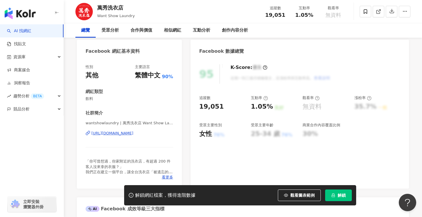
scroll to position [0, 0]
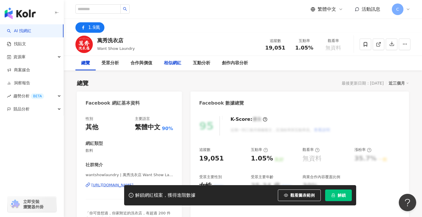
click at [172, 64] on div "相似網紅" at bounding box center [172, 63] width 17 height 7
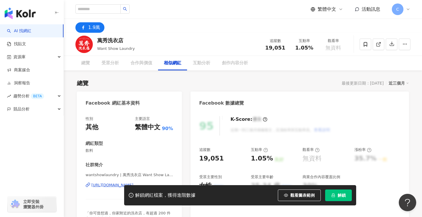
scroll to position [821, 0]
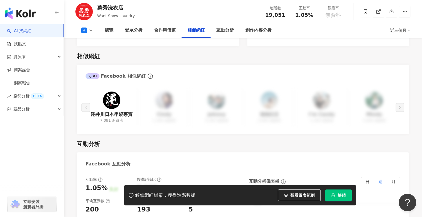
click at [334, 195] on icon "lock" at bounding box center [333, 195] width 4 height 4
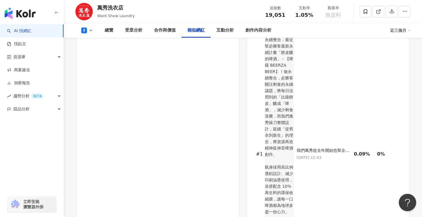
scroll to position [821, 0]
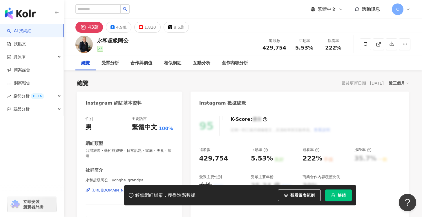
click at [343, 193] on button "解鎖" at bounding box center [338, 195] width 27 height 12
click at [114, 28] on icon at bounding box center [112, 27] width 4 height 4
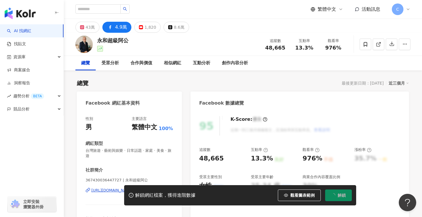
click at [367, 48] on span at bounding box center [365, 45] width 12 height 12
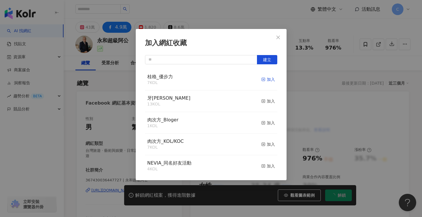
click at [269, 80] on div "加入" at bounding box center [268, 79] width 14 height 6
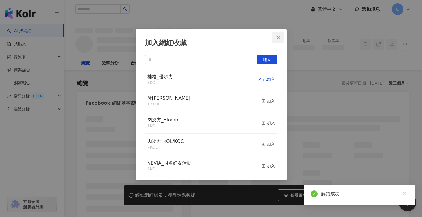
click at [282, 39] on button "Close" at bounding box center [278, 38] width 12 height 12
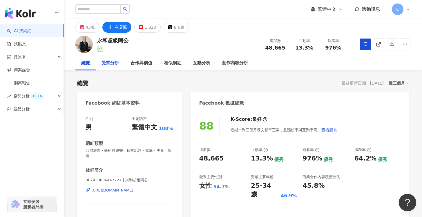
click at [106, 65] on div "受眾分析" at bounding box center [109, 63] width 17 height 7
click at [178, 69] on div "相似網紅" at bounding box center [172, 63] width 29 height 14
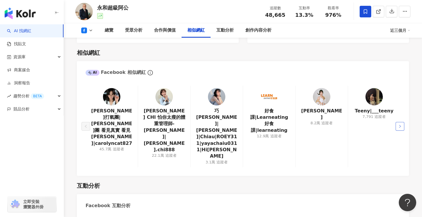
click at [402, 122] on button "button" at bounding box center [399, 126] width 9 height 9
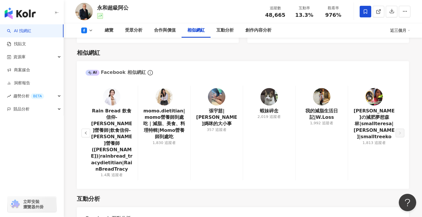
click at [362, 12] on span at bounding box center [365, 12] width 12 height 12
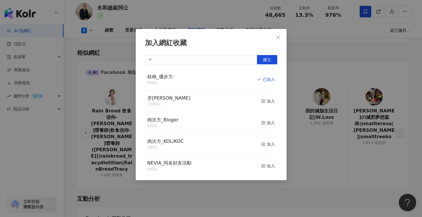
drag, startPoint x: 345, startPoint y: 60, endPoint x: 325, endPoint y: 14, distance: 50.2
click at [345, 60] on div "加入網紅收藏 建立 桂格_優步力 8 KOL 已加入 牙周適 13 KOL 加入 肉次方_Bloger 1 KOL 加入 肉次方_KOL/KOC 7 KOL …" at bounding box center [211, 108] width 422 height 217
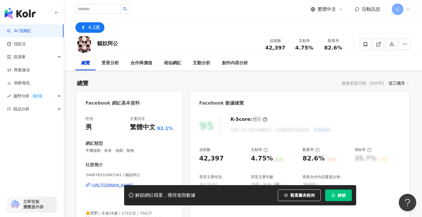
click at [109, 185] on div "解鎖網紅檔案，獲得進階數據 觀看圖表範例 解鎖" at bounding box center [211, 195] width 422 height 20
click at [112, 187] on div "解鎖網紅檔案，獲得進階數據 觀看圖表範例 解鎖" at bounding box center [211, 195] width 422 height 20
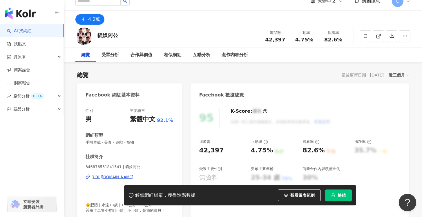
scroll to position [19, 0]
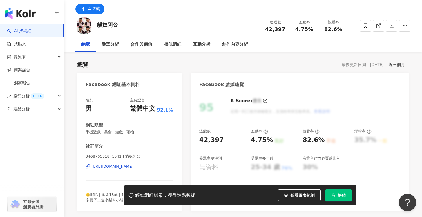
click at [133, 167] on div "https://www.facebook.com/346876531841541" at bounding box center [112, 166] width 42 height 5
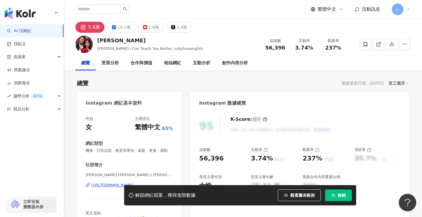
click at [332, 196] on icon "lock" at bounding box center [333, 195] width 4 height 4
click at [123, 24] on div "19.5萬" at bounding box center [123, 27] width 13 height 8
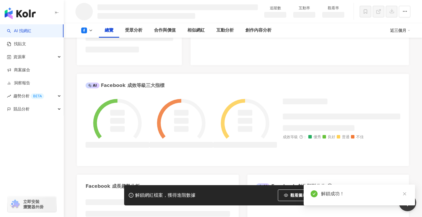
scroll to position [169, 0]
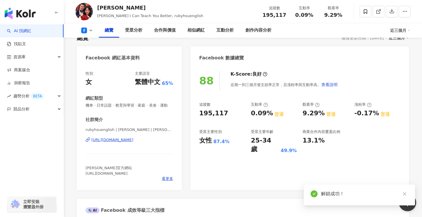
scroll to position [54, 0]
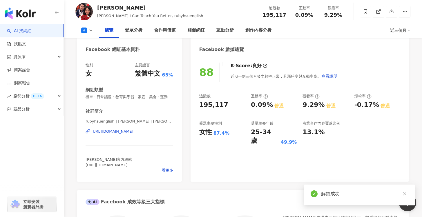
click at [133, 130] on div "[URL][DOMAIN_NAME]" at bounding box center [112, 131] width 42 height 5
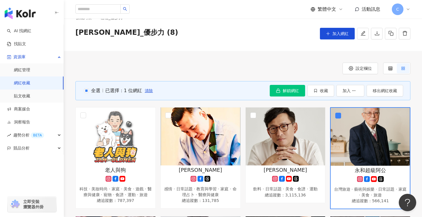
scroll to position [1, 0]
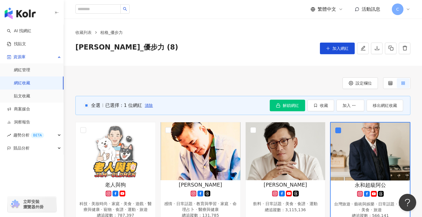
click at [311, 74] on div "設定欄位 全選 已選擇：1 位網紅 清除 解鎖網紅 收藏 加入 移出網紅收藏 老人與狗 科技 · 美妝時尚 · 家庭 · 美食 · 遊戲 · 醫療與健康 · …" at bounding box center [243, 199] width 358 height 267
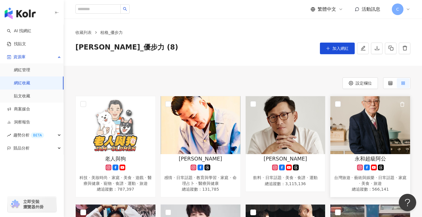
click at [376, 122] on img at bounding box center [370, 125] width 80 height 58
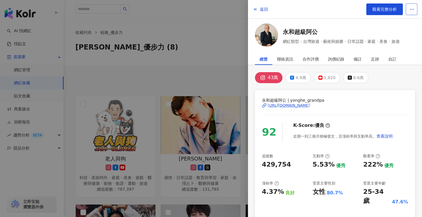
click at [413, 10] on icon "button" at bounding box center [411, 9] width 5 height 5
click at [335, 10] on div "返回 觀看完整分析" at bounding box center [335, 9] width 174 height 19
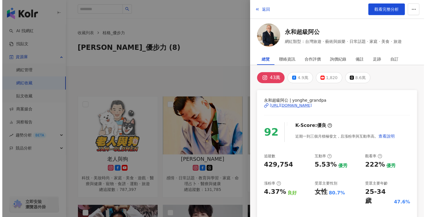
scroll to position [0, 0]
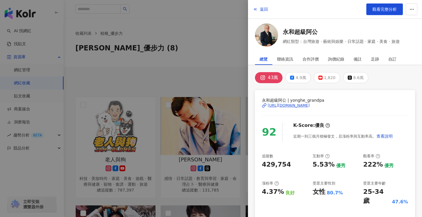
click at [222, 56] on div at bounding box center [211, 108] width 422 height 217
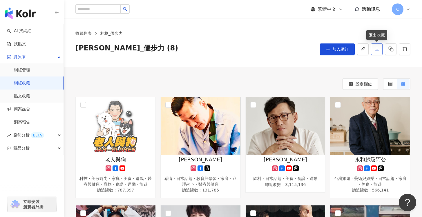
click at [373, 50] on button "button" at bounding box center [377, 49] width 12 height 12
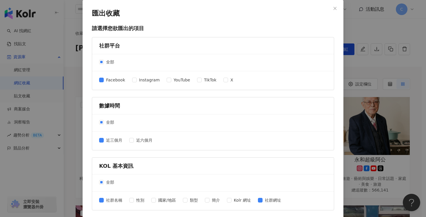
scroll to position [233, 0]
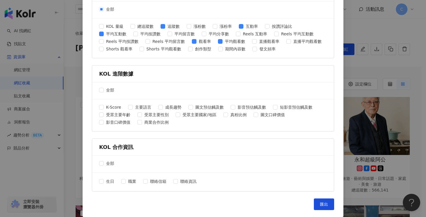
drag, startPoint x: 317, startPoint y: 203, endPoint x: 311, endPoint y: 199, distance: 7.5
click at [316, 203] on button "匯出" at bounding box center [324, 204] width 20 height 12
click at [304, 9] on div "全部" at bounding box center [213, 9] width 242 height 17
